Goal: Communication & Community: Share content

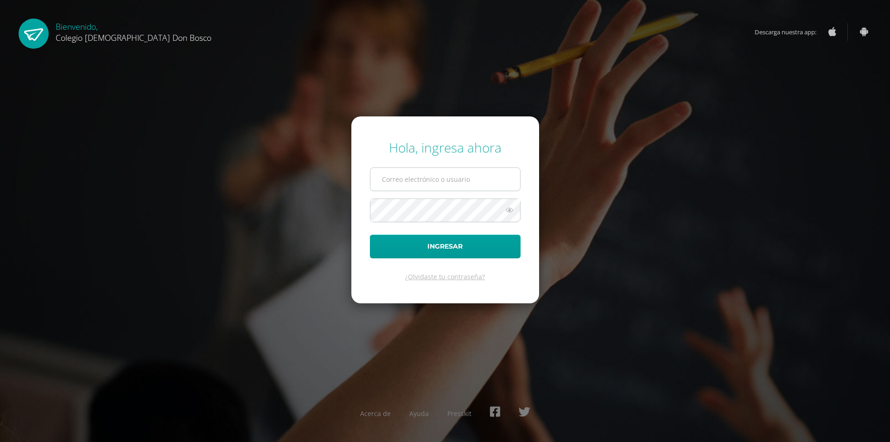
click at [452, 179] on input "text" at bounding box center [445, 179] width 150 height 23
type input "g_liquez@donbosco.edu.gt"
click at [370, 235] on button "Ingresar" at bounding box center [445, 247] width 151 height 24
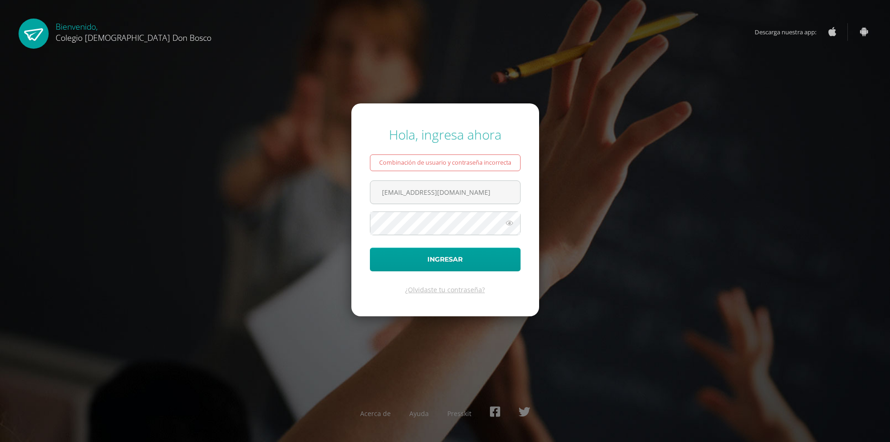
click at [508, 221] on icon at bounding box center [510, 222] width 12 height 11
click at [508, 221] on icon at bounding box center [509, 222] width 13 height 11
click at [504, 223] on icon at bounding box center [510, 222] width 12 height 11
click at [504, 223] on icon at bounding box center [509, 222] width 13 height 11
click at [459, 256] on button "Ingresar" at bounding box center [445, 260] width 151 height 24
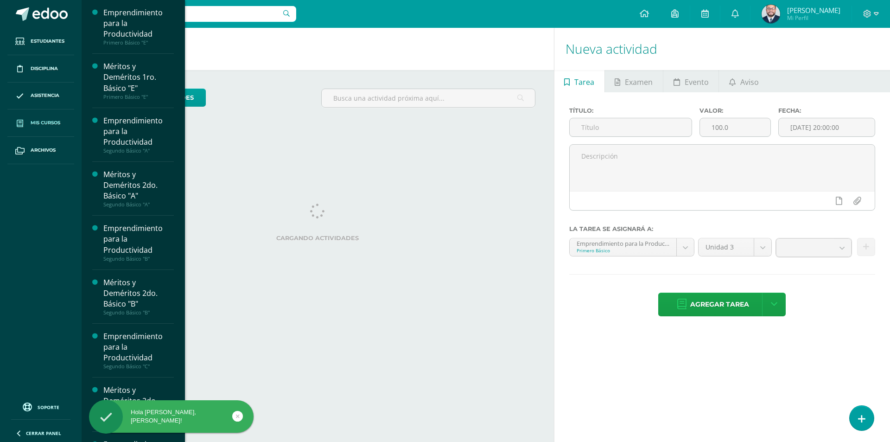
click at [45, 122] on span "Mis cursos" at bounding box center [46, 122] width 30 height 7
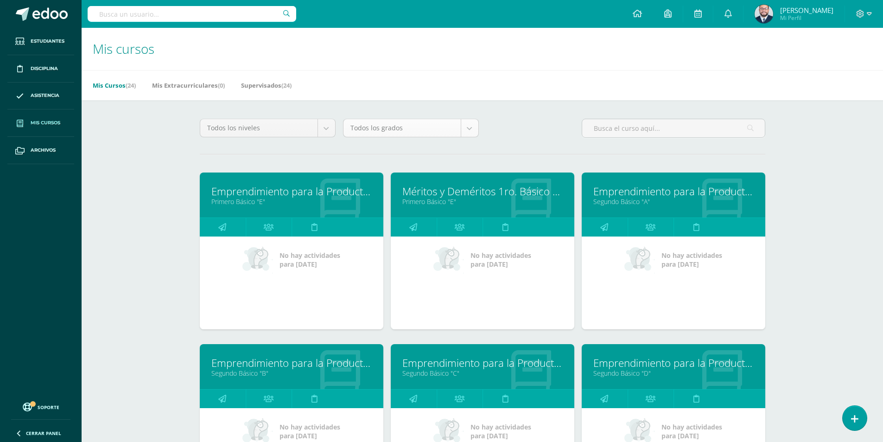
click at [468, 131] on body "Estudiantes Disciplina Asistencia Mis cursos Archivos Soporte Centro de ayuda Ú…" at bounding box center [441, 373] width 883 height 746
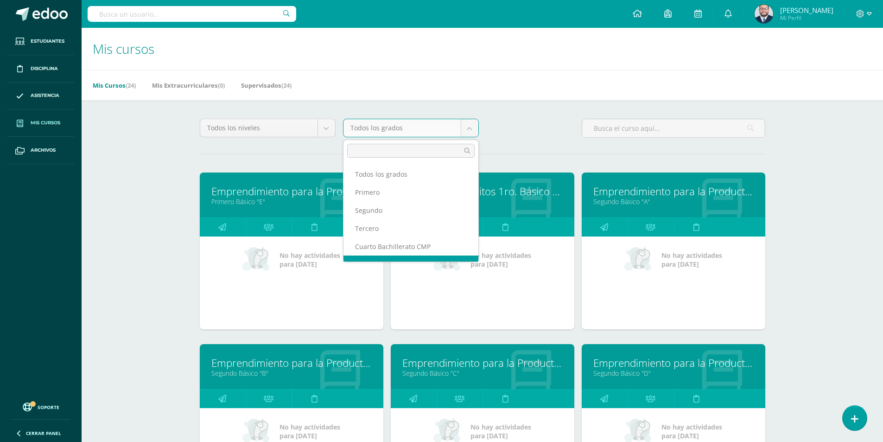
scroll to position [12, 0]
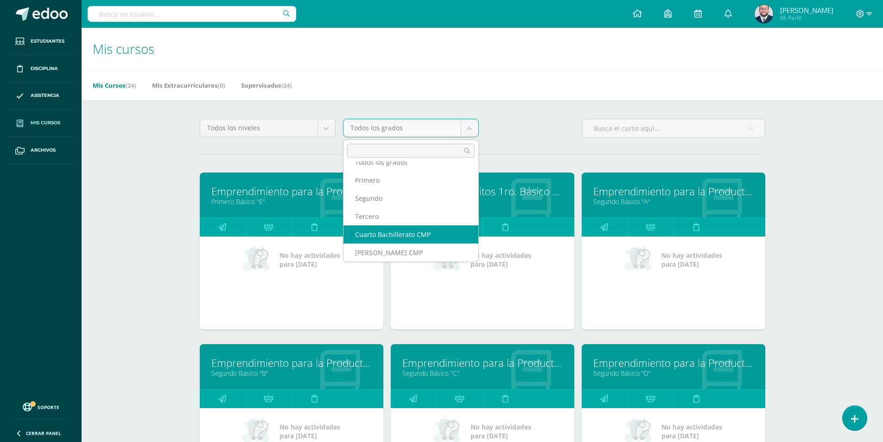
drag, startPoint x: 391, startPoint y: 248, endPoint x: 395, endPoint y: 236, distance: 12.2
select select "13"
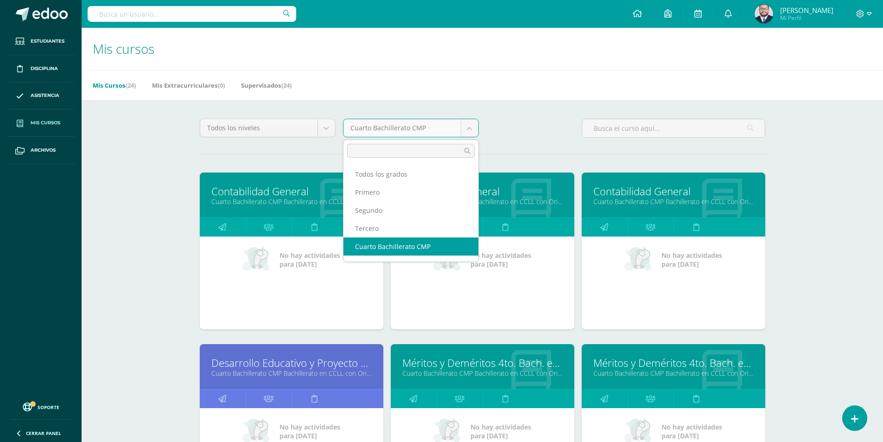
click at [400, 127] on body "Estudiantes Disciplina Asistencia Mis cursos Archivos Soporte Centro de ayuda Ú…" at bounding box center [441, 374] width 883 height 749
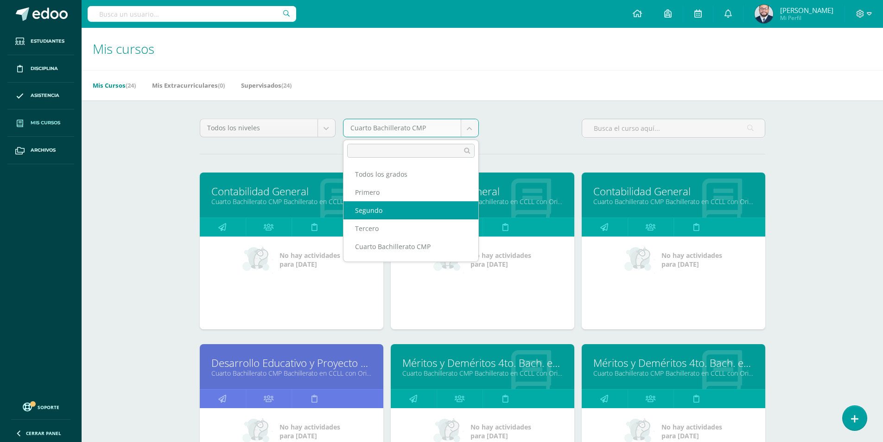
select select "11"
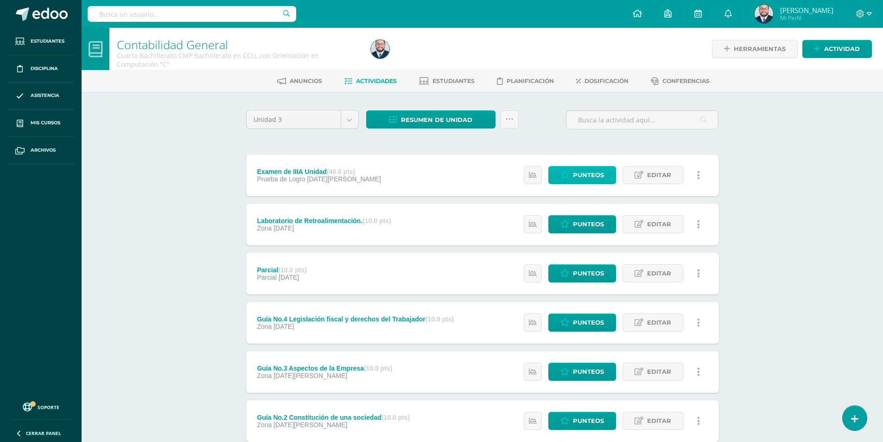
click at [589, 175] on span "Punteos" at bounding box center [588, 174] width 31 height 17
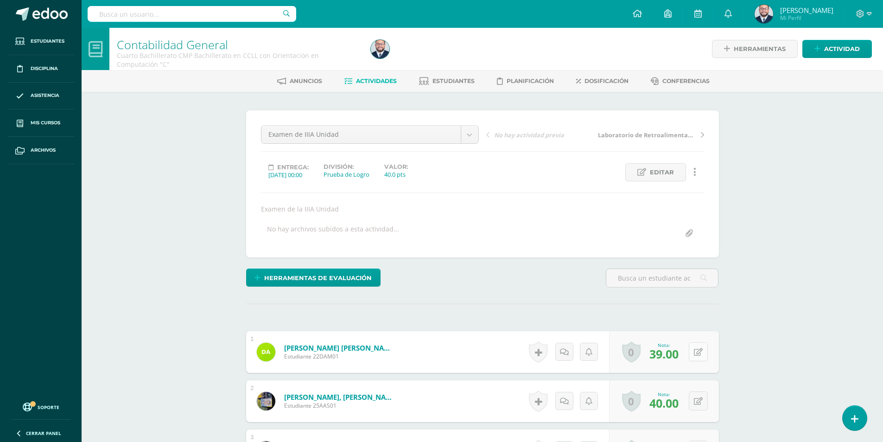
scroll to position [0, 0]
click at [695, 351] on button at bounding box center [704, 351] width 19 height 19
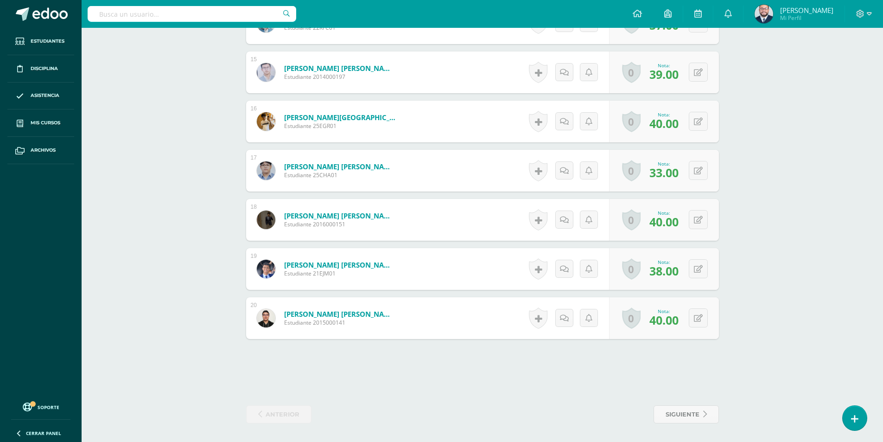
scroll to position [0, 0]
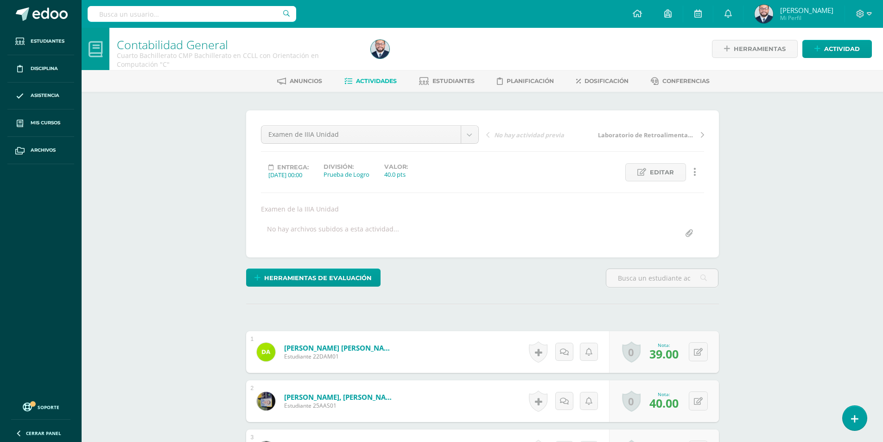
click at [360, 81] on span "Actividades" at bounding box center [376, 80] width 41 height 7
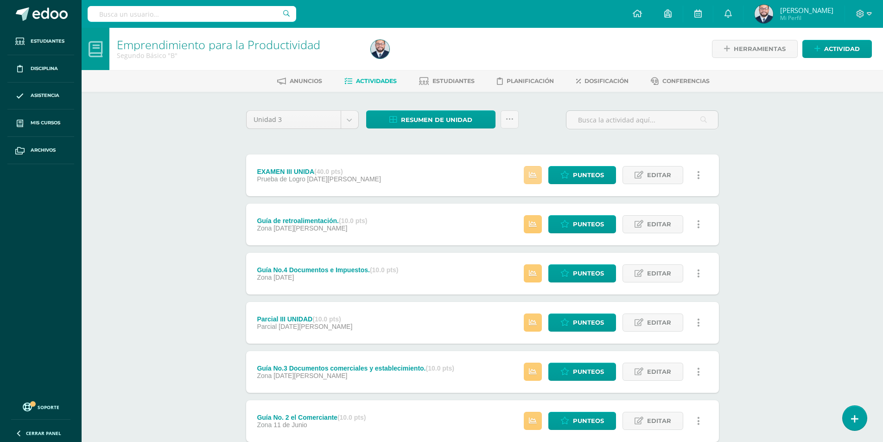
click at [530, 177] on icon at bounding box center [533, 175] width 8 height 8
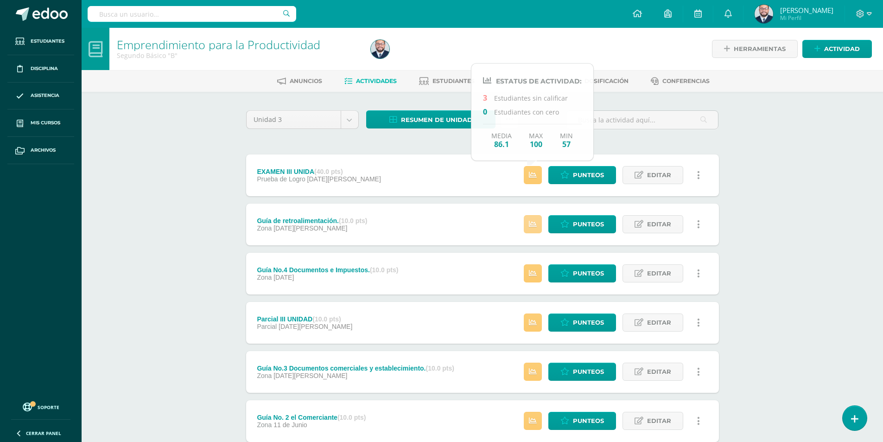
click at [529, 225] on link at bounding box center [533, 224] width 18 height 18
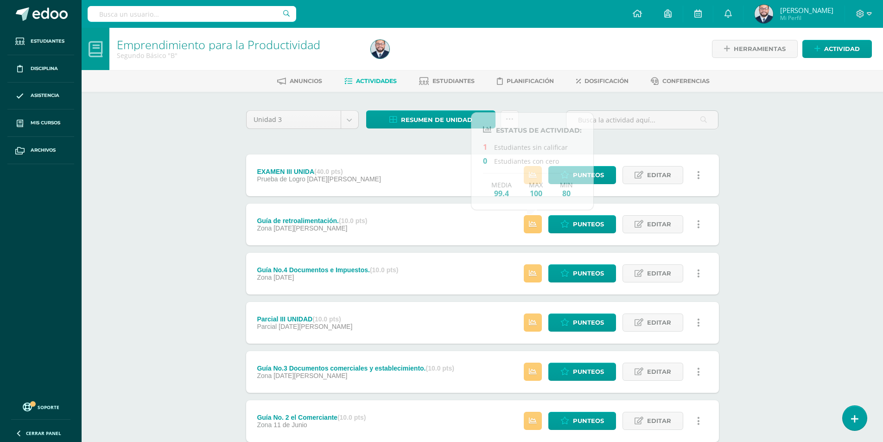
click at [190, 223] on div "Emprendimiento para la Productividad Segundo Básico "B" Herramientas Detalle de…" at bounding box center [483, 290] width 802 height 525
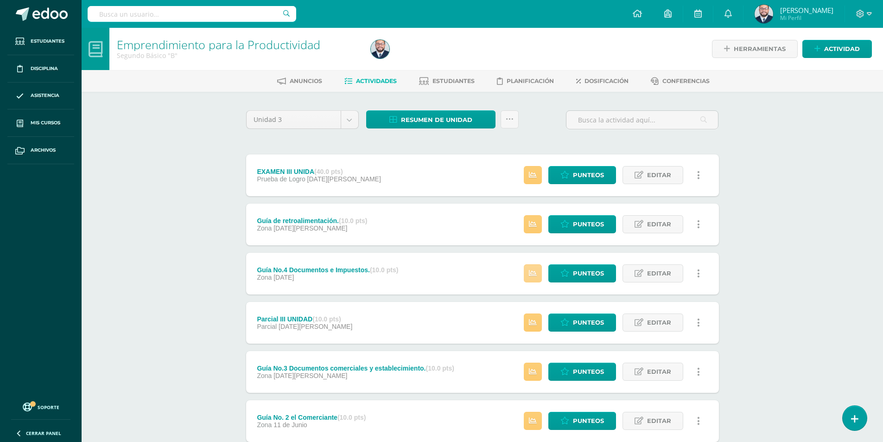
click at [530, 273] on icon at bounding box center [533, 273] width 8 height 8
click at [214, 287] on div "Emprendimiento para la Productividad Segundo Básico "B" Herramientas Detalle de…" at bounding box center [483, 290] width 802 height 525
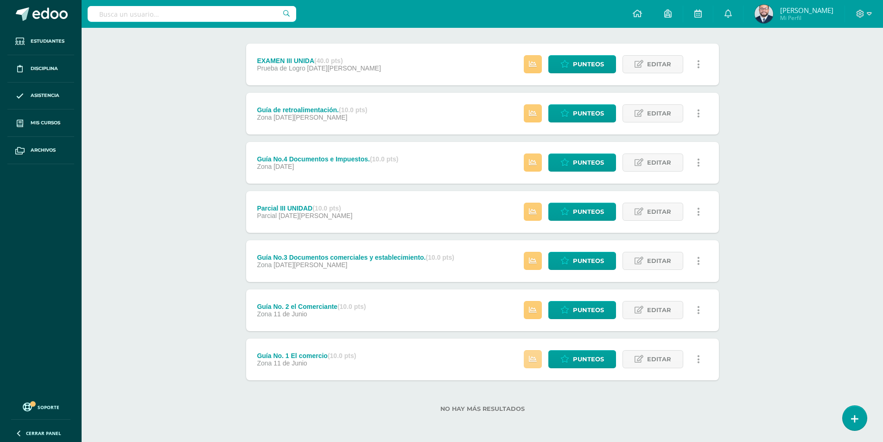
click at [538, 366] on link at bounding box center [533, 359] width 18 height 18
click at [185, 351] on div "Emprendimiento para la Productividad Segundo Básico "B" Herramientas Detalle de…" at bounding box center [483, 179] width 802 height 525
click at [533, 310] on icon at bounding box center [533, 310] width 8 height 8
click at [211, 349] on div "Emprendimiento para la Productividad Segundo Básico "B" Herramientas Detalle de…" at bounding box center [483, 179] width 802 height 525
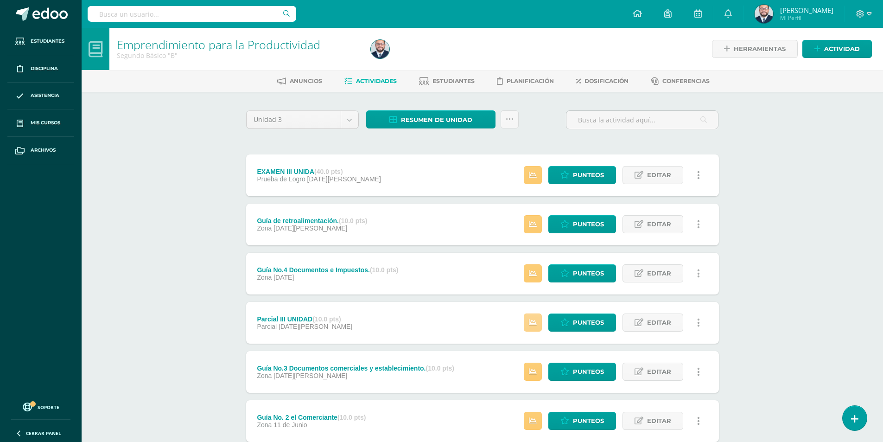
click at [533, 320] on icon at bounding box center [533, 323] width 8 height 8
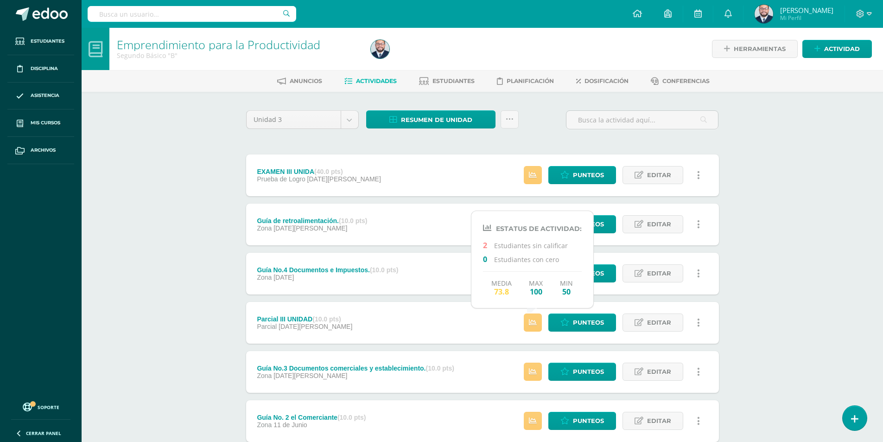
click at [204, 330] on div "Emprendimiento para la Productividad Segundo Básico "B" Herramientas Detalle de…" at bounding box center [483, 290] width 802 height 525
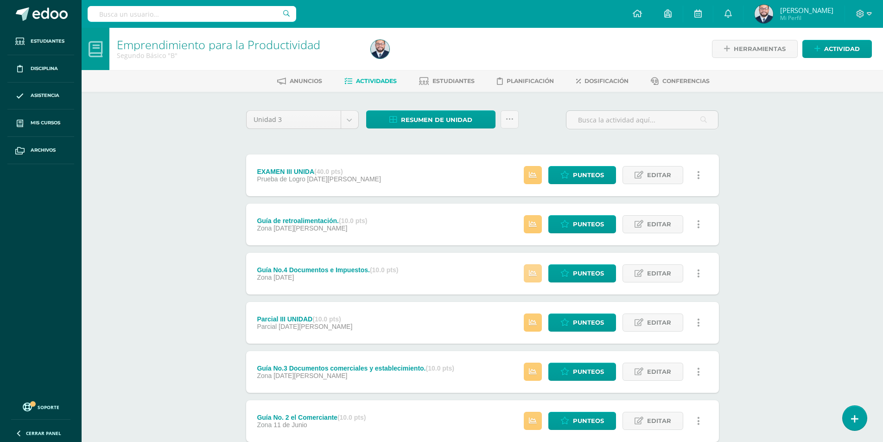
click at [536, 268] on link at bounding box center [533, 273] width 18 height 18
click at [184, 271] on div "Emprendimiento para la Productividad Segundo Básico "B" Herramientas Detalle de…" at bounding box center [483, 290] width 802 height 525
click at [534, 175] on icon at bounding box center [533, 175] width 8 height 8
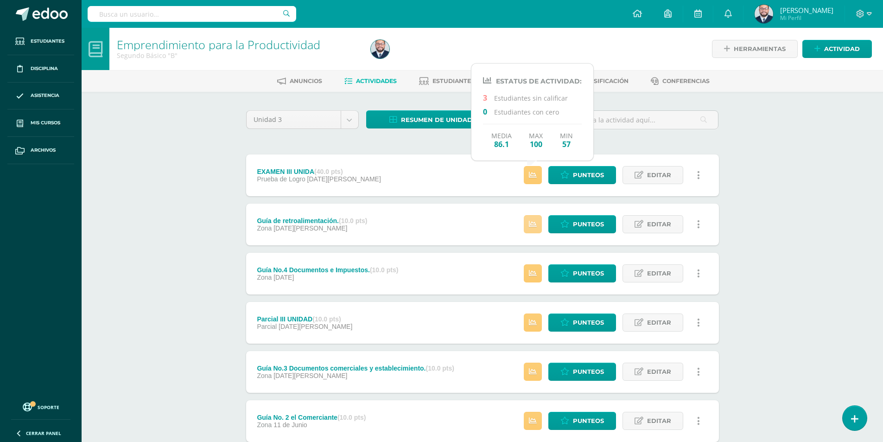
click at [532, 223] on icon at bounding box center [533, 224] width 8 height 8
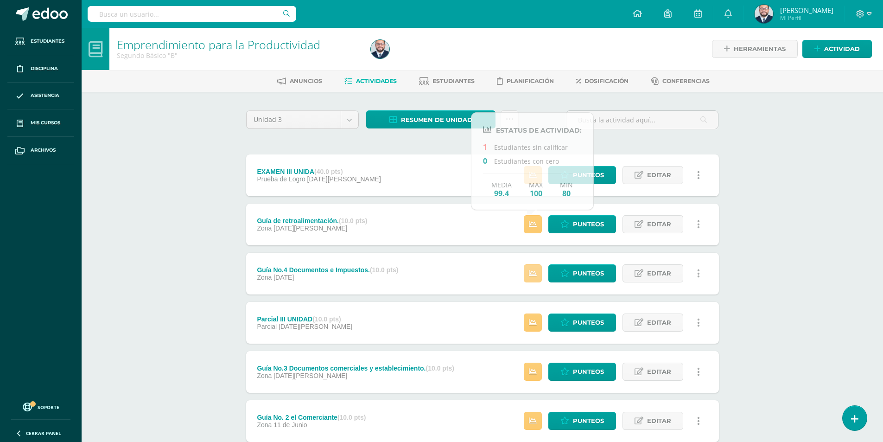
click at [536, 267] on link at bounding box center [533, 273] width 18 height 18
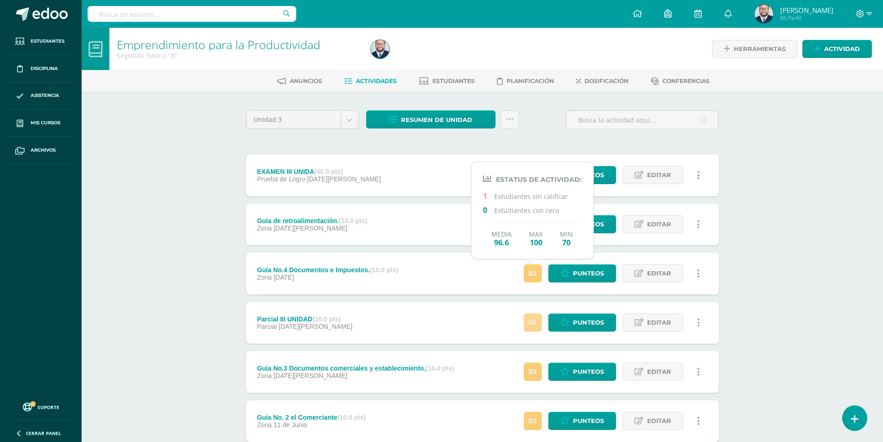
click at [538, 320] on link at bounding box center [533, 322] width 18 height 18
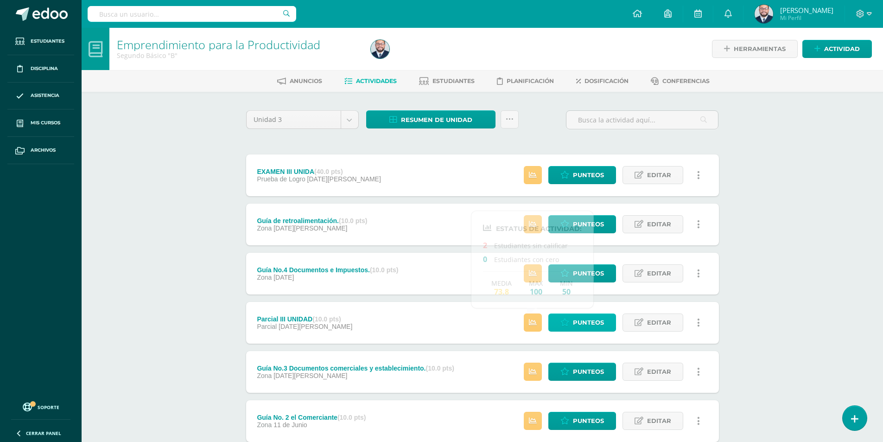
click at [582, 323] on span "Punteos" at bounding box center [588, 322] width 31 height 17
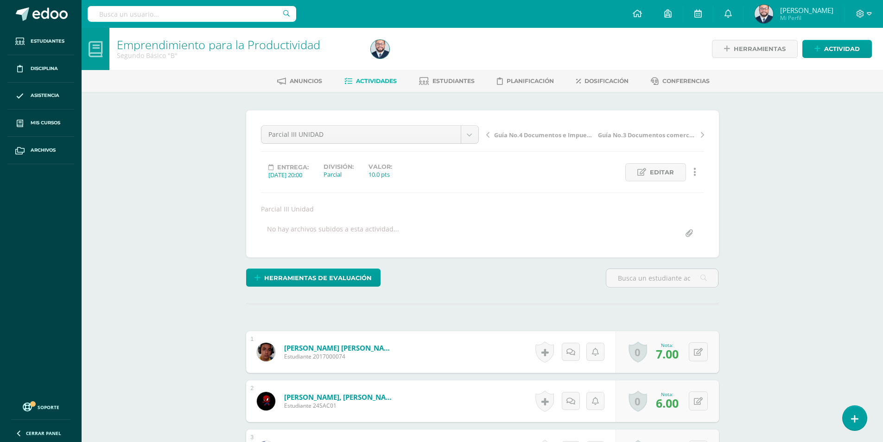
click at [360, 85] on link "Actividades" at bounding box center [370, 81] width 52 height 15
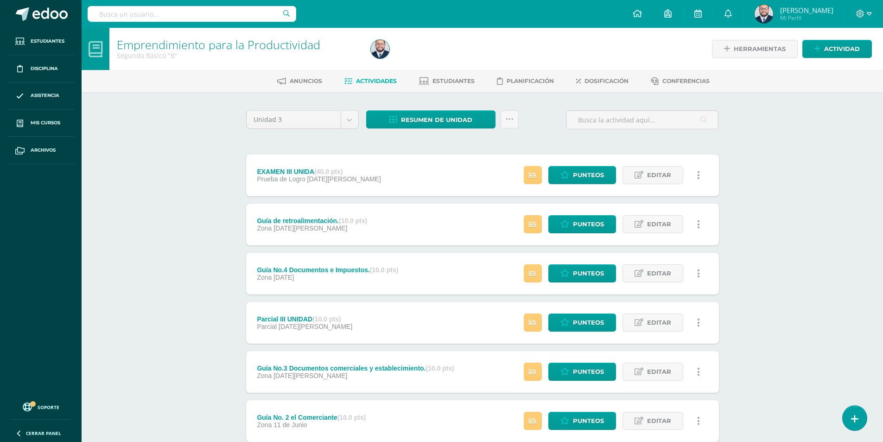
click at [349, 82] on icon at bounding box center [348, 81] width 8 height 8
click at [532, 166] on link at bounding box center [533, 175] width 18 height 18
click at [172, 206] on div "Emprendimiento para la Productividad Segundo Básico "B" Herramientas Detalle de…" at bounding box center [483, 290] width 802 height 525
click at [360, 79] on span "Actividades" at bounding box center [376, 80] width 41 height 7
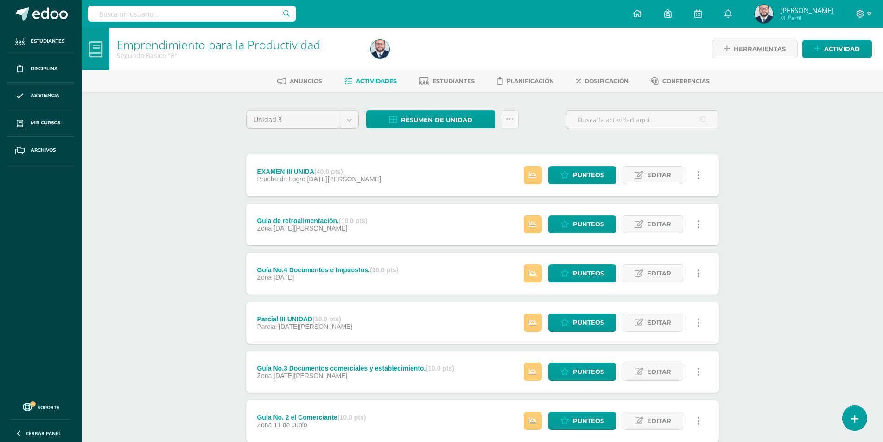
click at [360, 79] on span "Actividades" at bounding box center [376, 80] width 41 height 7
click at [622, 6] on link at bounding box center [638, 14] width 32 height 28
click at [634, 11] on icon at bounding box center [637, 13] width 9 height 8
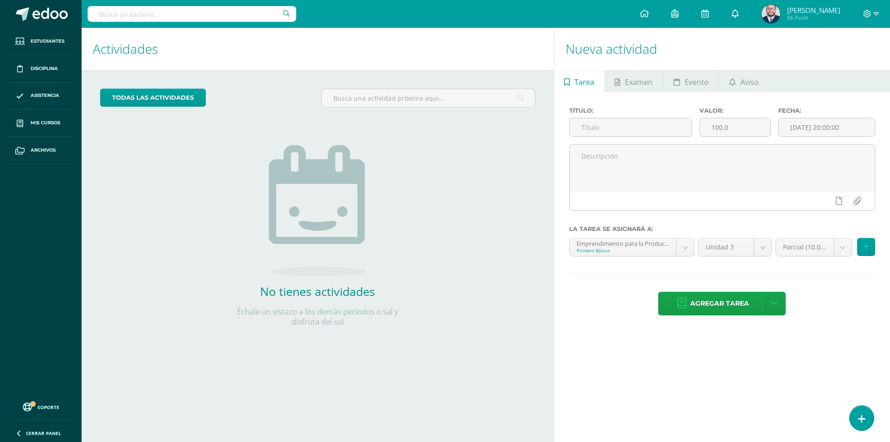
click at [728, 19] on link at bounding box center [735, 14] width 30 height 28
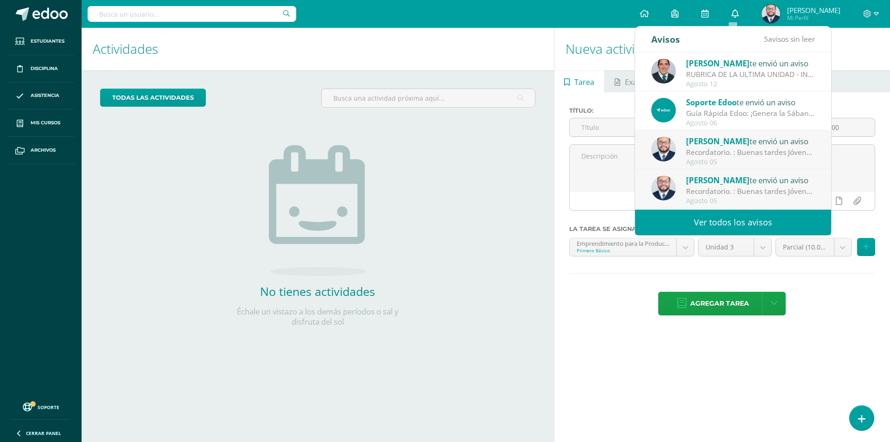
click at [731, 8] on link at bounding box center [735, 14] width 30 height 28
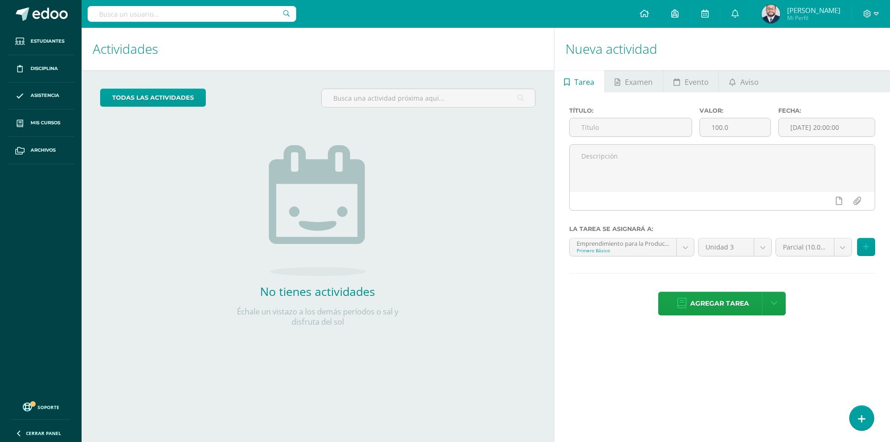
click at [578, 47] on h1 "Nueva actividad" at bounding box center [722, 49] width 313 height 42
click at [754, 82] on span "Aviso" at bounding box center [749, 82] width 19 height 22
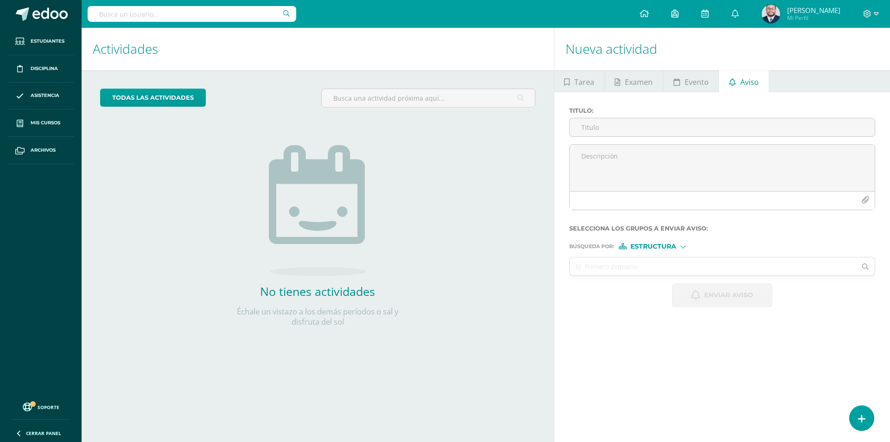
click at [652, 139] on div "Titulo :" at bounding box center [722, 125] width 313 height 37
click at [631, 123] on input "Titulo :" at bounding box center [722, 127] width 305 height 18
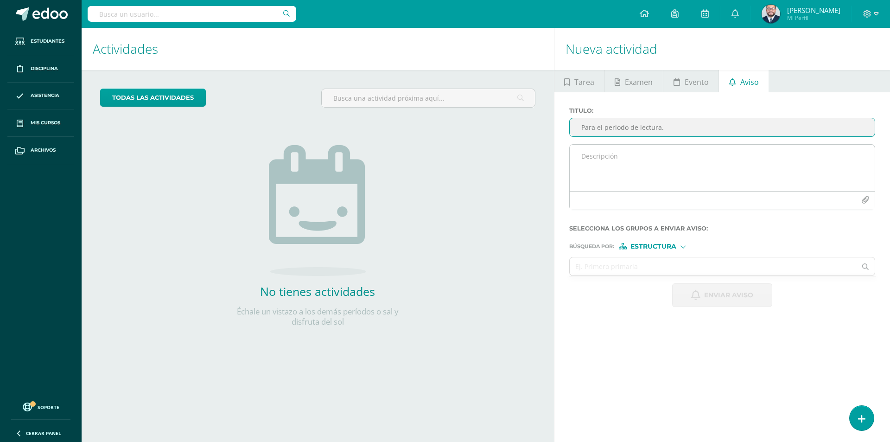
type input "Para el periodo de lectura."
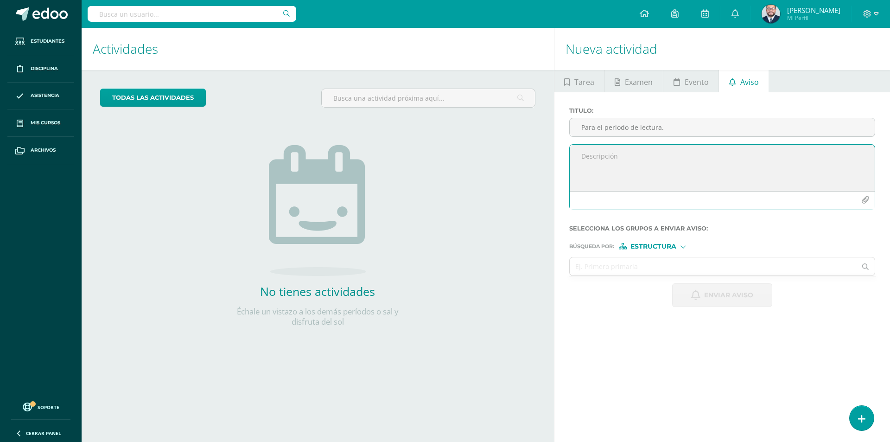
click at [625, 167] on textarea at bounding box center [722, 168] width 305 height 46
click at [631, 146] on textarea at bounding box center [722, 168] width 305 height 46
click at [612, 158] on textarea at bounding box center [722, 168] width 305 height 46
paste textarea "Buenos días estimados Jóvenes, un gusto saludarlos. Para el periodo de lectura,…"
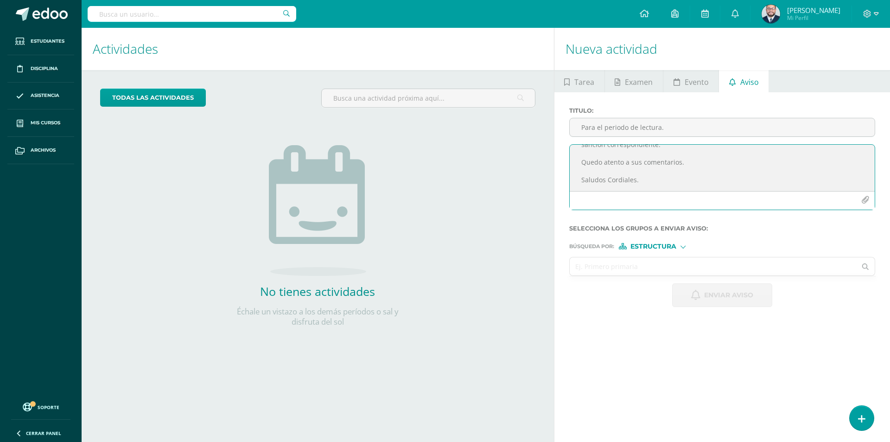
type textarea "Buenos días estimados Jóvenes, un gusto saludarlos. Para el periodo de lectura,…"
click at [610, 263] on input "text" at bounding box center [713, 266] width 287 height 18
type input "cuarto"
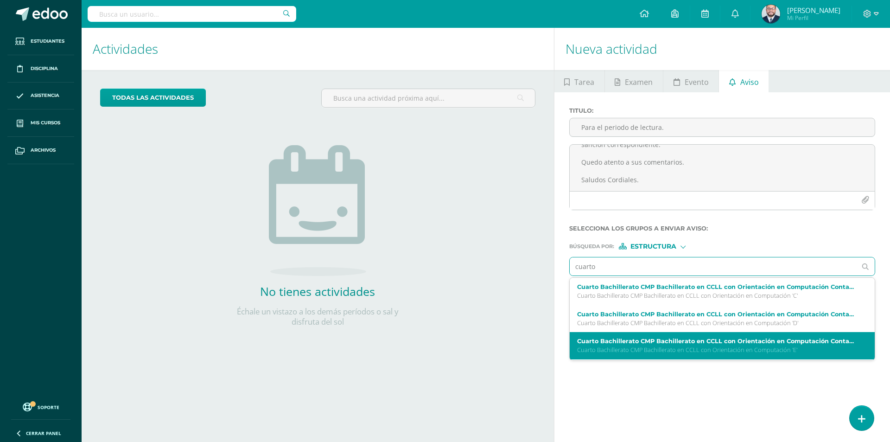
click at [650, 349] on p "Cuarto Bachillerato CMP Bachillerato en CCLL con Orientación en Computación 'E'" at bounding box center [716, 350] width 278 height 8
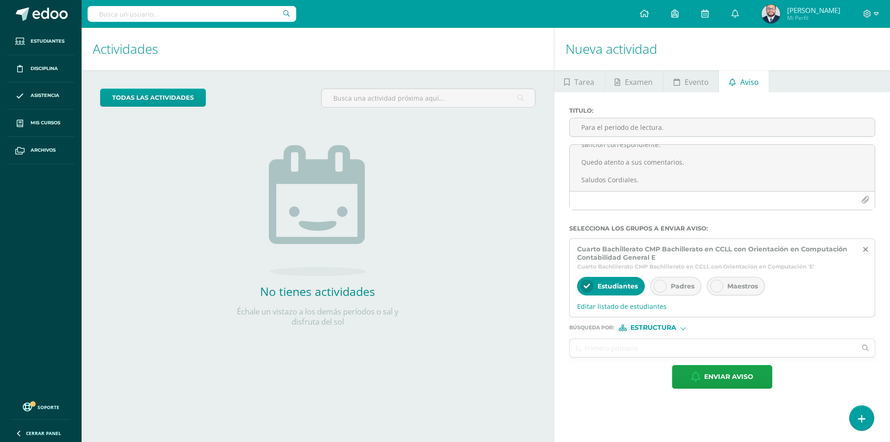
click at [667, 289] on div "Padres" at bounding box center [675, 286] width 51 height 19
click at [724, 286] on div "Maestros" at bounding box center [736, 286] width 58 height 19
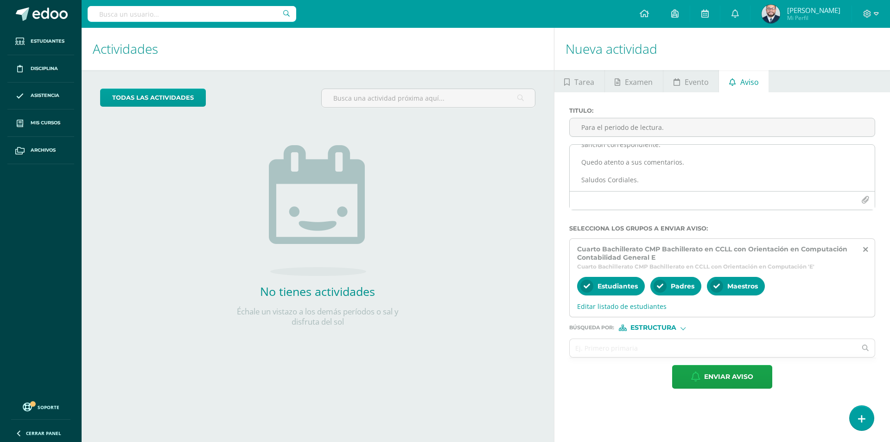
click at [672, 176] on textarea "Buenos días estimados Jóvenes, un gusto saludarlos. Para el periodo de lectura,…" at bounding box center [722, 168] width 305 height 46
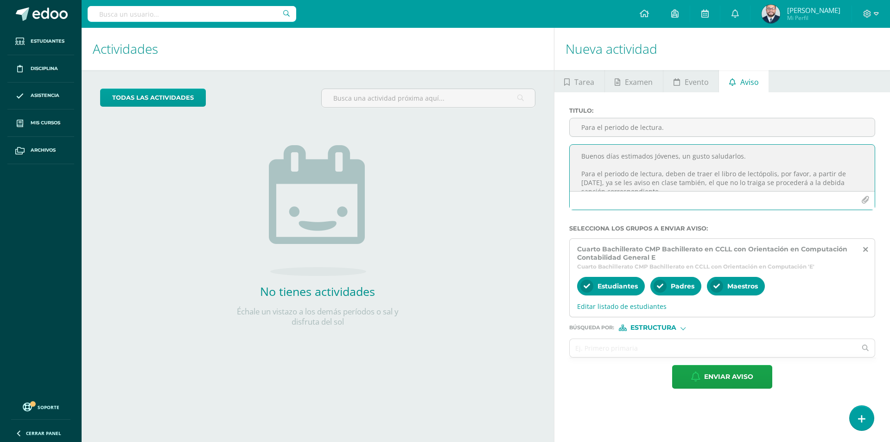
scroll to position [56, 0]
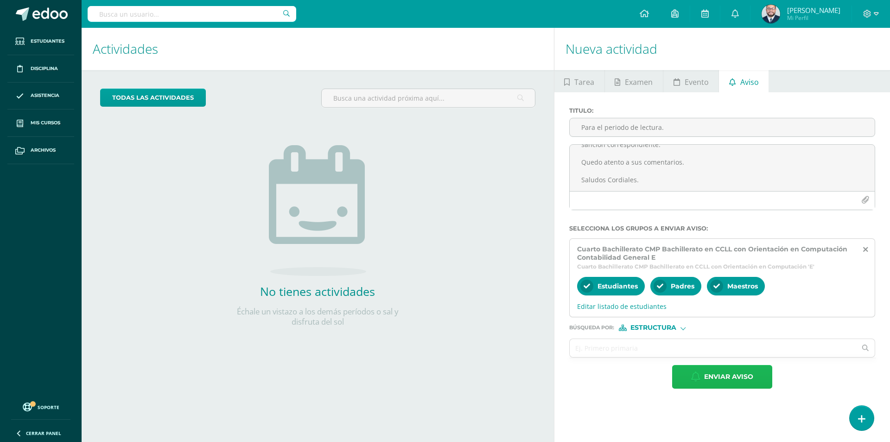
click at [715, 381] on span "Enviar aviso" at bounding box center [728, 376] width 49 height 23
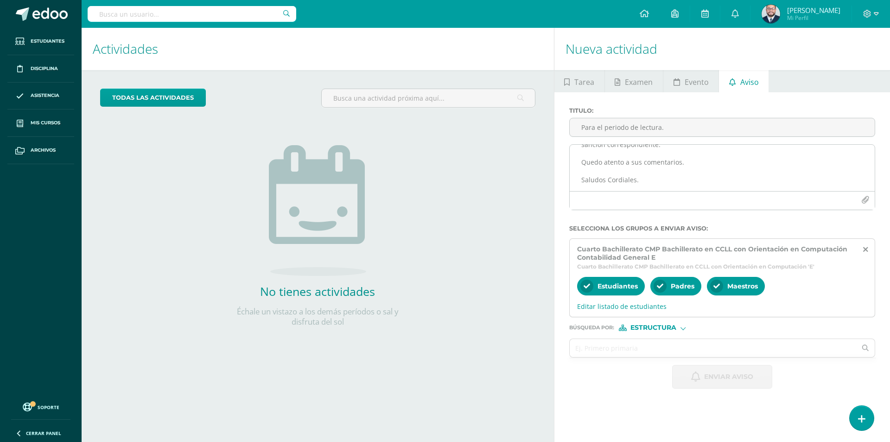
scroll to position [0, 0]
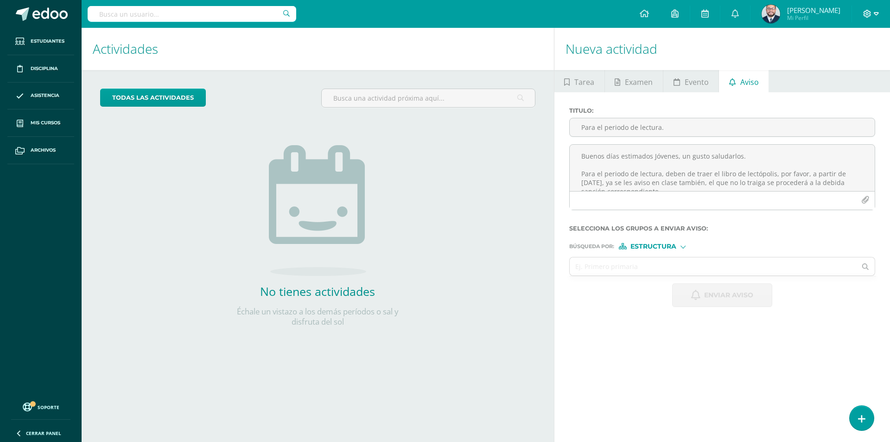
click at [877, 13] on icon at bounding box center [876, 14] width 5 height 8
click at [842, 67] on span "Cerrar sesión" at bounding box center [847, 63] width 42 height 9
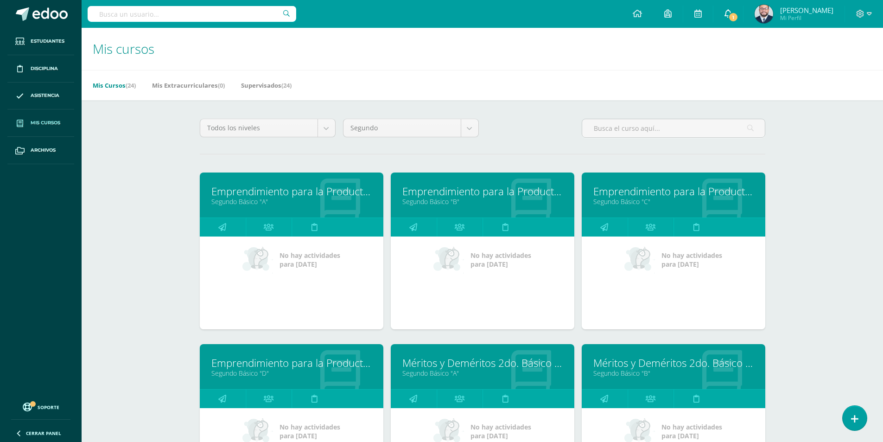
click at [731, 16] on span "1" at bounding box center [733, 17] width 10 height 10
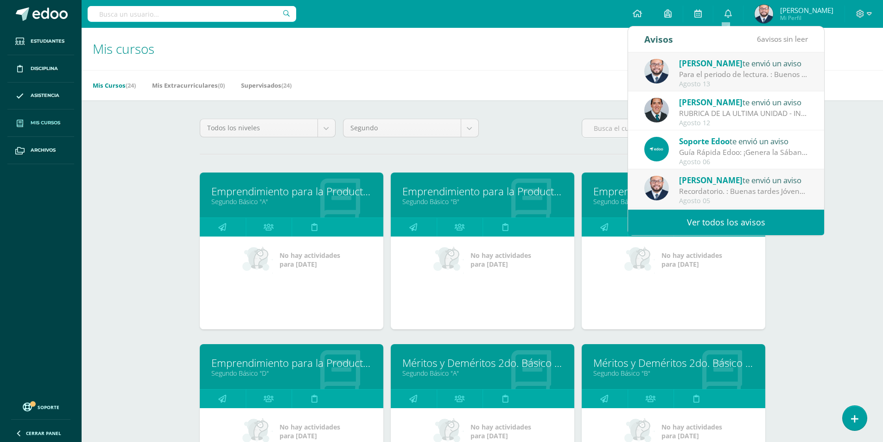
click at [705, 71] on div "Para el periodo de lectura. : Buenos días estimados Jóvenes, un gusto saludarlo…" at bounding box center [743, 74] width 129 height 11
click at [691, 75] on div "Para el periodo de lectura. : Buenos días estimados Jóvenes, un gusto saludarlo…" at bounding box center [743, 74] width 129 height 11
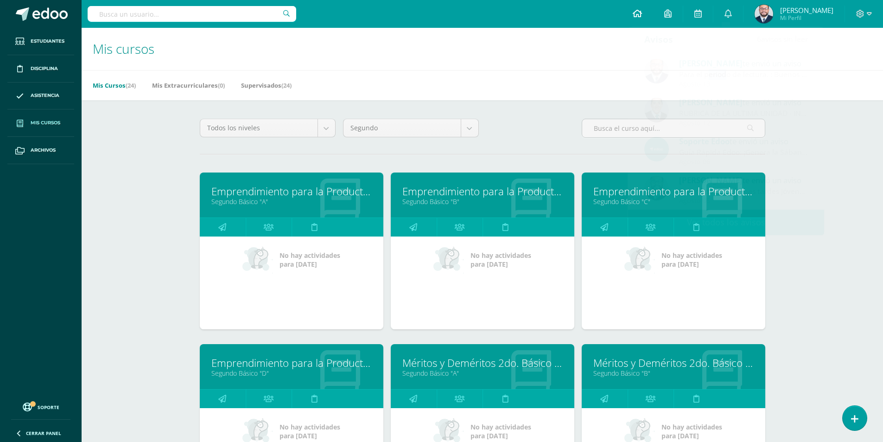
click at [638, 14] on icon at bounding box center [637, 13] width 9 height 8
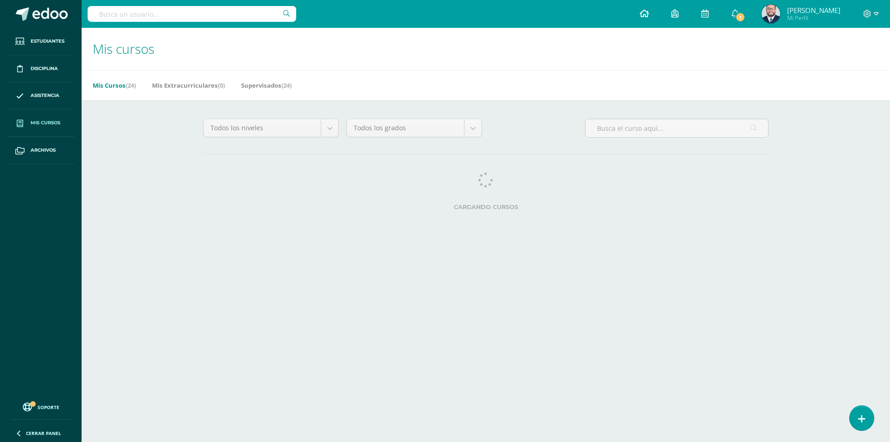
click at [644, 13] on icon at bounding box center [644, 13] width 9 height 8
